Goal: Obtain resource: Download file/media

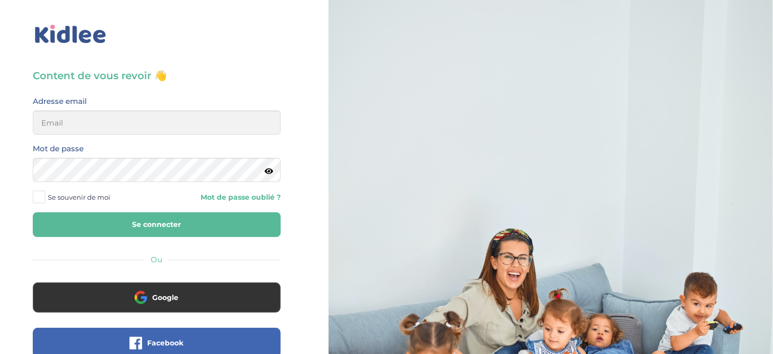
type input "soleilbangba@gmail.com"
click at [53, 202] on span "Se souvenir de moi" at bounding box center [79, 197] width 63 height 13
click at [0, 0] on input "Se souvenir de moi" at bounding box center [0, 0] width 0 height 0
click at [91, 229] on button "Se connecter" at bounding box center [157, 224] width 248 height 25
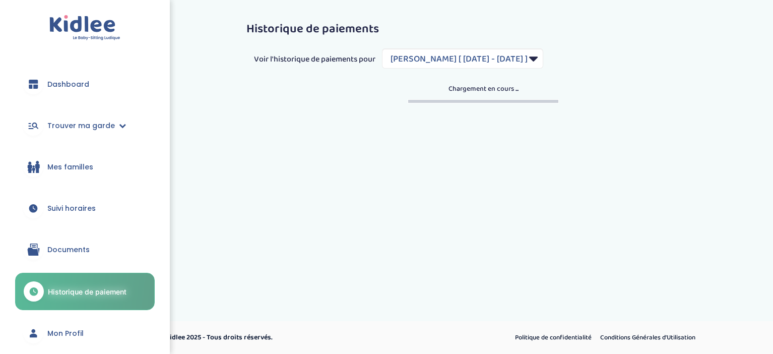
select select "1187"
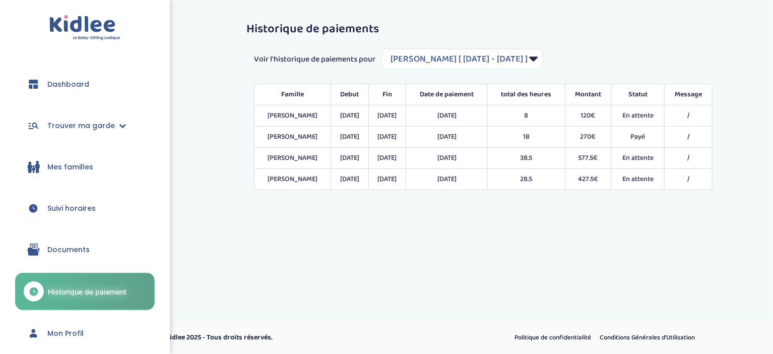
click at [74, 247] on span "Documents" at bounding box center [68, 250] width 42 height 11
click at [166, 188] on div "Historique de paiements Voir l'historique de paiements pour Filtrer par Contrat…" at bounding box center [473, 107] width 615 height 198
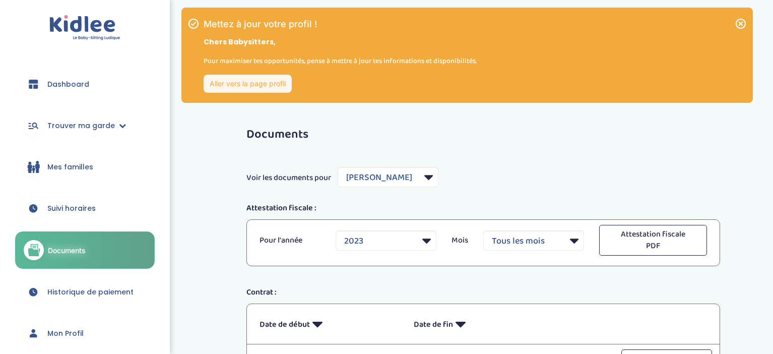
select select "1179"
select select "2023"
click at [745, 26] on icon at bounding box center [741, 24] width 10 height 10
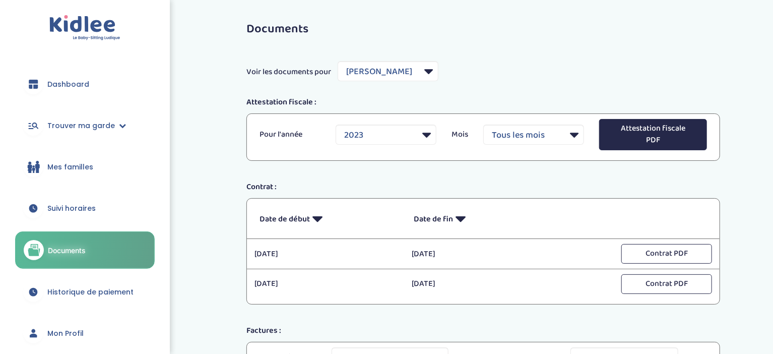
click at [604, 138] on button "Attestation fiscale PDF" at bounding box center [653, 134] width 108 height 31
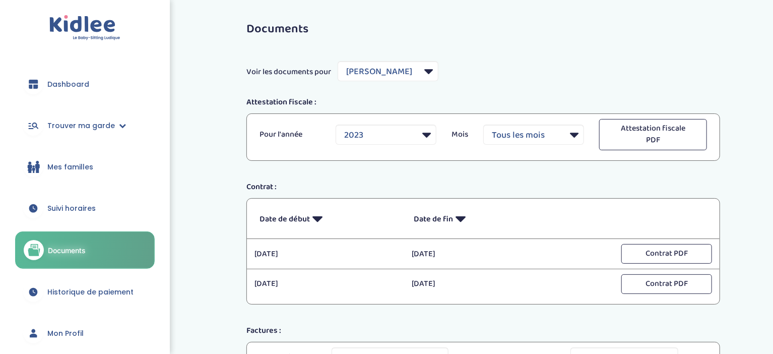
click at [112, 207] on link "Suivi horaires" at bounding box center [85, 208] width 140 height 36
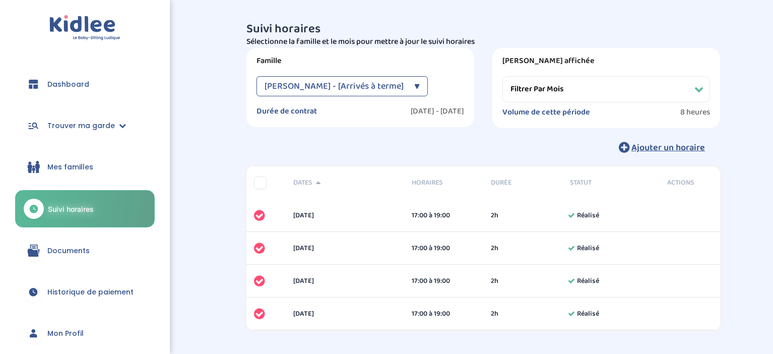
select select "[DATE]"
click at [91, 257] on link "Documents" at bounding box center [85, 250] width 140 height 36
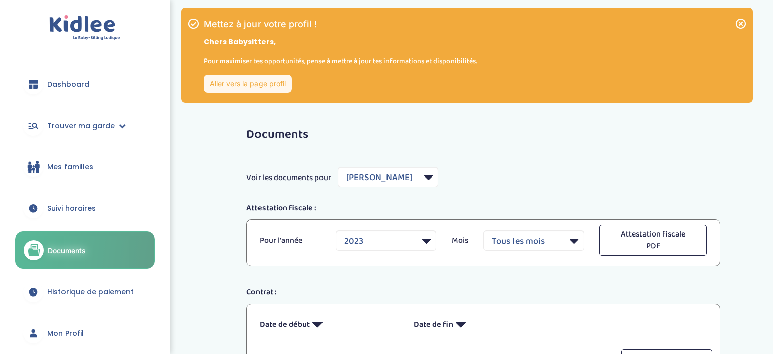
select select "1179"
select select "2023"
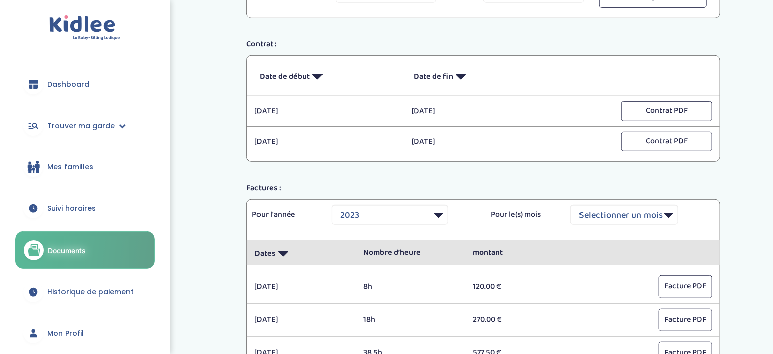
scroll to position [213, 0]
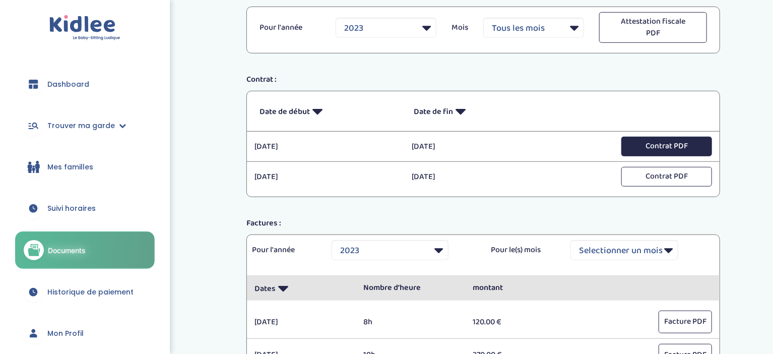
click at [671, 145] on button "Contrat PDF" at bounding box center [667, 147] width 91 height 20
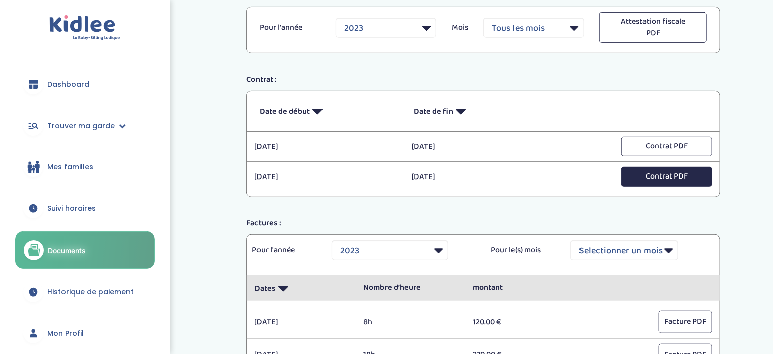
click at [644, 179] on button "Contrat PDF" at bounding box center [667, 177] width 91 height 20
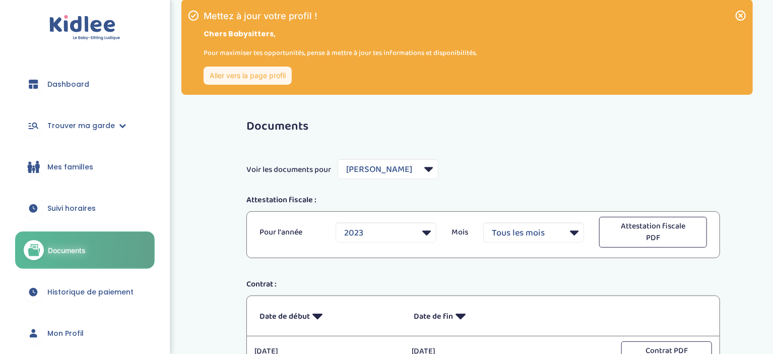
scroll to position [8, 0]
click at [338, 159] on select "Filtrer par Famille [PERSON_NAME] Carton Charlotte Mebarki [PERSON_NAME] [PERSO…" at bounding box center [388, 169] width 101 height 20
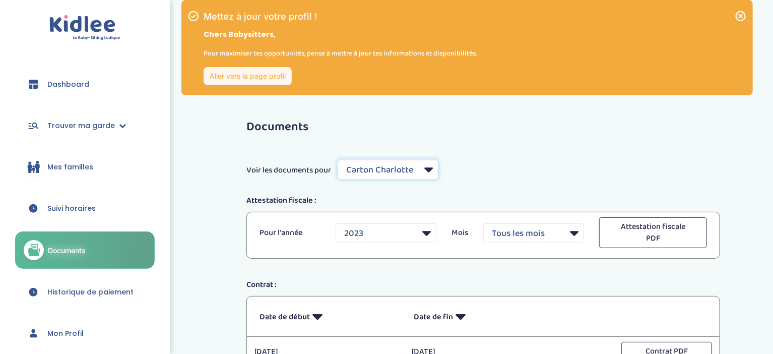
click option "Carton Charlotte" at bounding box center [0, 0] width 0 height 0
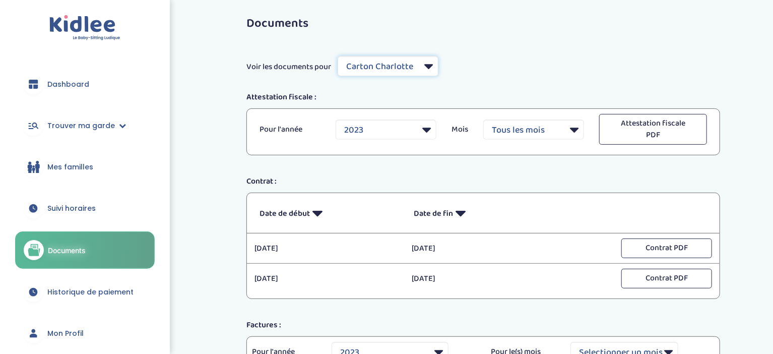
scroll to position [123, 0]
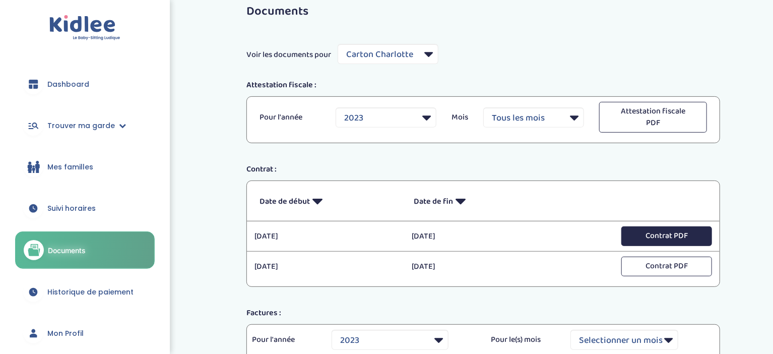
click at [672, 236] on button "Contrat PDF" at bounding box center [667, 236] width 91 height 20
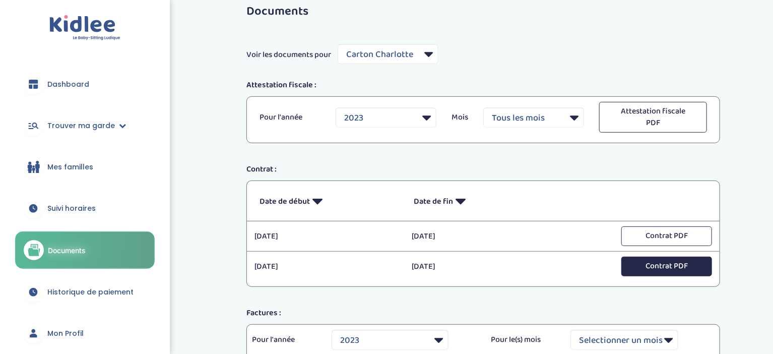
click at [675, 268] on button "Contrat PDF" at bounding box center [667, 267] width 91 height 20
click at [338, 44] on select "Filtrer par Famille [PERSON_NAME] Carton Charlotte Mebarki [PERSON_NAME] [PERSO…" at bounding box center [388, 54] width 101 height 20
select select "5449"
click option "[PERSON_NAME]" at bounding box center [0, 0] width 0 height 0
select select "2024"
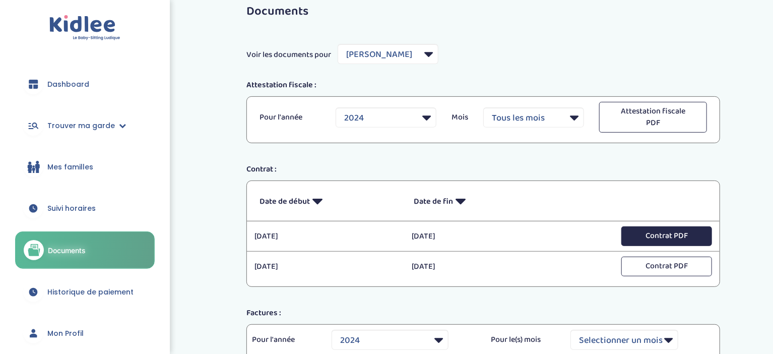
click at [662, 234] on button "Contrat PDF" at bounding box center [667, 236] width 91 height 20
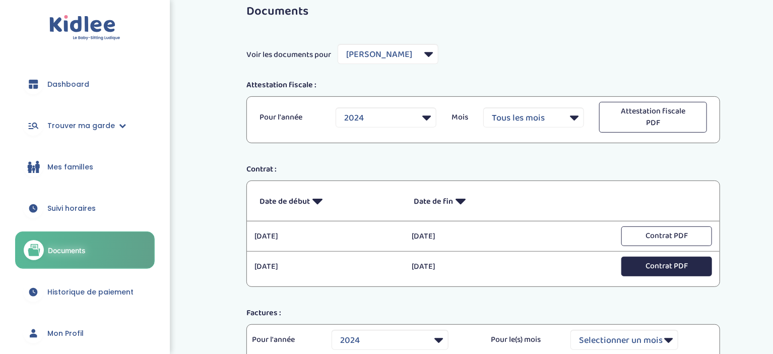
click at [640, 266] on button "Contrat PDF" at bounding box center [667, 267] width 91 height 20
